Goal: Task Accomplishment & Management: Manage account settings

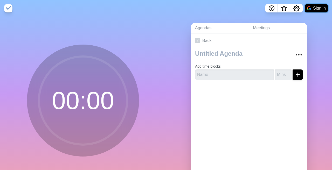
click at [319, 9] on button "Sign in" at bounding box center [316, 8] width 23 height 8
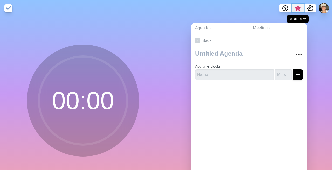
click at [298, 8] on span "3" at bounding box center [298, 8] width 4 height 4
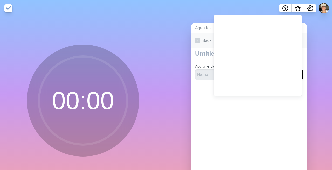
click at [209, 46] on link "Back" at bounding box center [249, 40] width 116 height 15
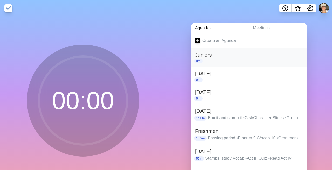
click at [214, 53] on h2 "Juniors" at bounding box center [249, 55] width 108 height 8
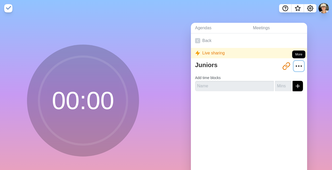
click at [297, 67] on icon "More" at bounding box center [299, 66] width 8 height 8
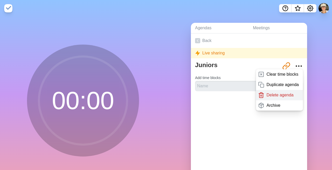
click at [273, 96] on p "Delete agenda" at bounding box center [280, 95] width 27 height 6
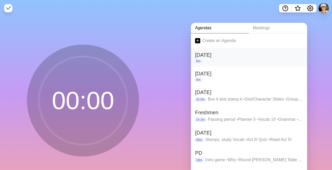
click at [254, 58] on h2 "[DATE]" at bounding box center [249, 55] width 108 height 8
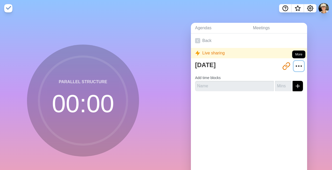
click at [302, 66] on icon "More" at bounding box center [299, 66] width 8 height 8
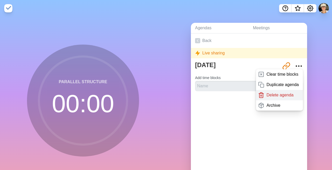
click at [279, 95] on p "Delete agenda" at bounding box center [280, 95] width 27 height 6
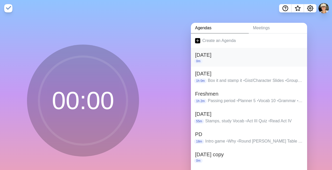
click at [254, 63] on div "0m" at bounding box center [249, 61] width 108 height 5
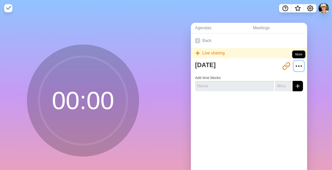
click at [302, 64] on icon "More" at bounding box center [299, 66] width 8 height 8
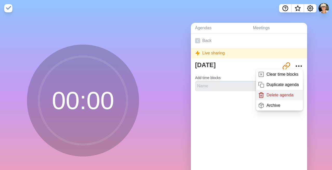
click at [276, 96] on p "Delete agenda" at bounding box center [280, 95] width 27 height 6
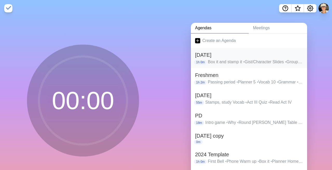
click at [276, 59] on p "Box it and stamp it • Gist/Character Slides • Group Gist catchup • Pixar Theme" at bounding box center [255, 62] width 95 height 6
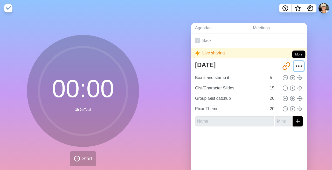
click at [299, 66] on circle "More" at bounding box center [299, 66] width 1 height 1
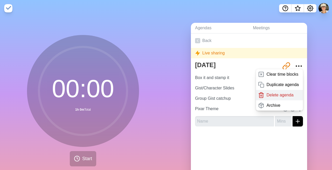
click at [283, 97] on p "Delete agenda" at bounding box center [280, 95] width 27 height 6
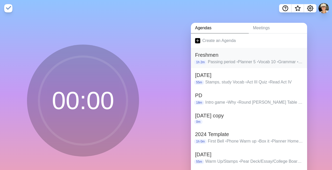
click at [279, 62] on p "Passing period • Planner 5 • Vocab 10 • Grammar • Who Am I • Of Mice and Men" at bounding box center [255, 62] width 95 height 6
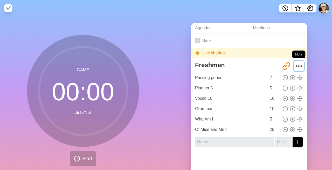
click at [300, 66] on circle "More" at bounding box center [299, 66] width 1 height 1
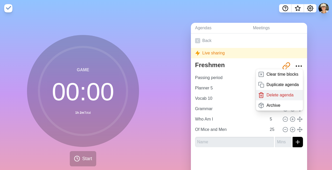
click at [283, 95] on p "Delete agenda" at bounding box center [280, 95] width 27 height 6
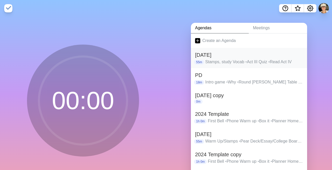
click at [289, 62] on p "Stamps, study Vocab • Act III Quiz • Read Act IV" at bounding box center [254, 62] width 98 height 6
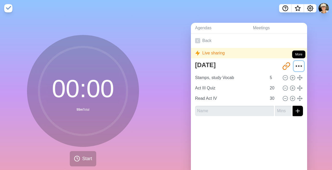
click at [302, 65] on icon "More" at bounding box center [299, 66] width 8 height 8
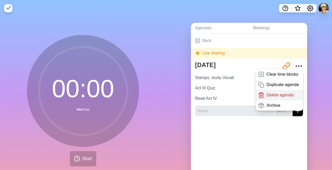
click at [284, 94] on p "Delete agenda" at bounding box center [280, 95] width 27 height 6
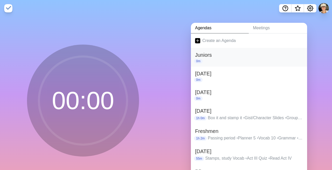
click at [279, 55] on h2 "Juniors" at bounding box center [249, 55] width 108 height 8
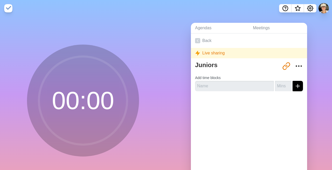
click at [279, 55] on div "Live sharing" at bounding box center [249, 53] width 116 height 10
click at [199, 40] on icon at bounding box center [197, 40] width 5 height 5
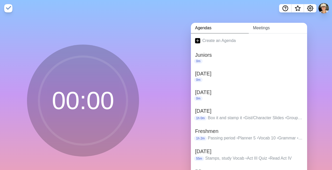
click at [265, 28] on link "Meetings" at bounding box center [278, 28] width 58 height 11
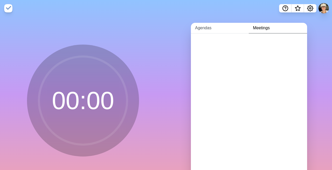
click at [207, 28] on link "Agendas" at bounding box center [220, 28] width 58 height 11
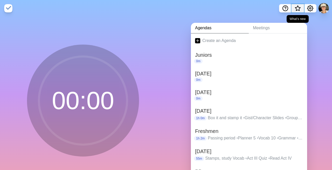
click at [298, 8] on span "What’s new" at bounding box center [298, 8] width 3 height 3
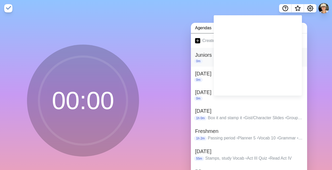
click at [202, 59] on p "0m" at bounding box center [198, 61] width 9 height 5
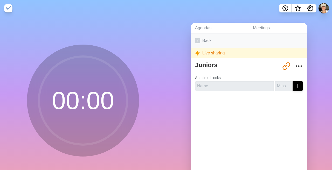
click at [197, 40] on polyline at bounding box center [197, 41] width 1 height 2
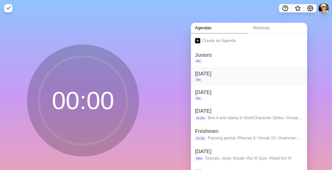
click at [206, 73] on h2 "[DATE]" at bounding box center [249, 74] width 108 height 8
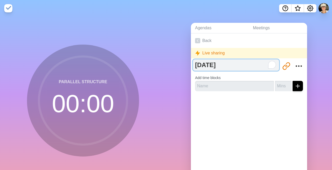
drag, startPoint x: 215, startPoint y: 64, endPoint x: 194, endPoint y: 64, distance: 21.0
click at [194, 64] on textarea "[DATE]" at bounding box center [236, 64] width 86 height 11
type textarea "Seniors"
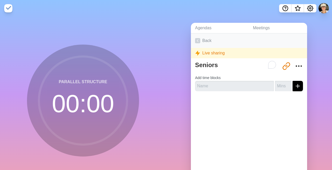
click at [199, 40] on icon at bounding box center [197, 40] width 5 height 5
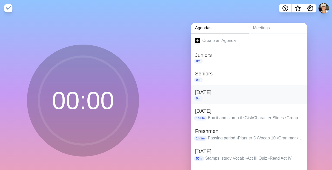
click at [199, 98] on p "0m" at bounding box center [198, 98] width 9 height 5
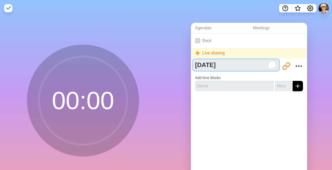
drag, startPoint x: 213, startPoint y: 66, endPoint x: 188, endPoint y: 66, distance: 25.4
click at [188, 66] on div "Agendas Meetings Back Live sharing Jan 10 http://timeblocks.co/X7c1HQwN1tZis6Ze…" at bounding box center [249, 103] width 166 height 172
